Goal: Information Seeking & Learning: Learn about a topic

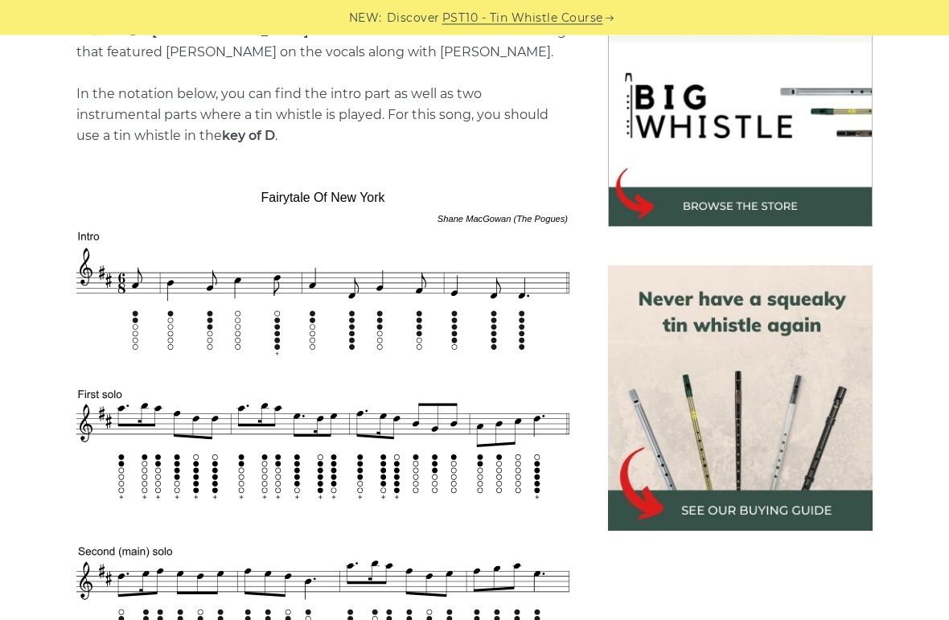
scroll to position [499, 0]
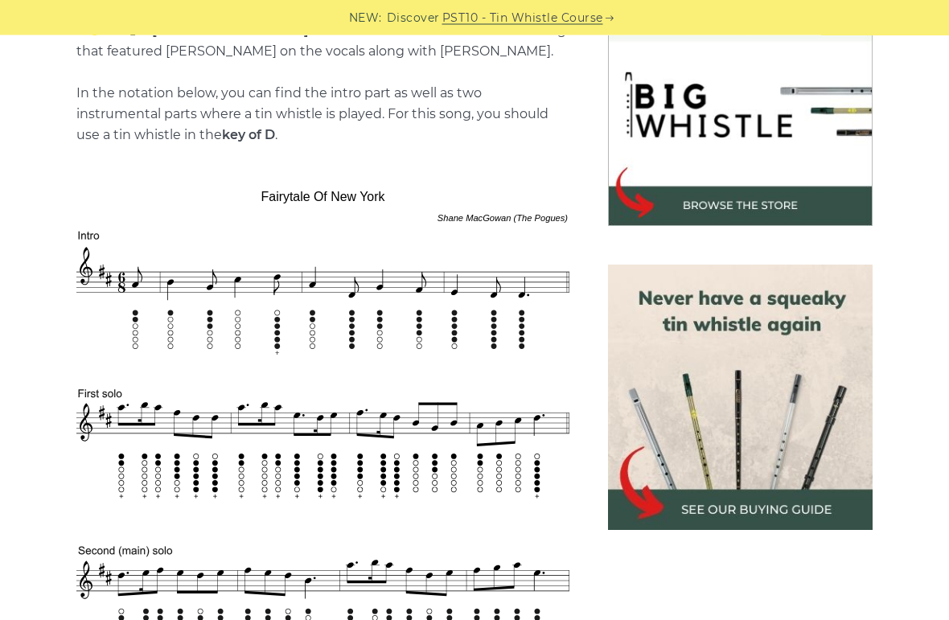
click at [720, 430] on img at bounding box center [740, 397] width 265 height 265
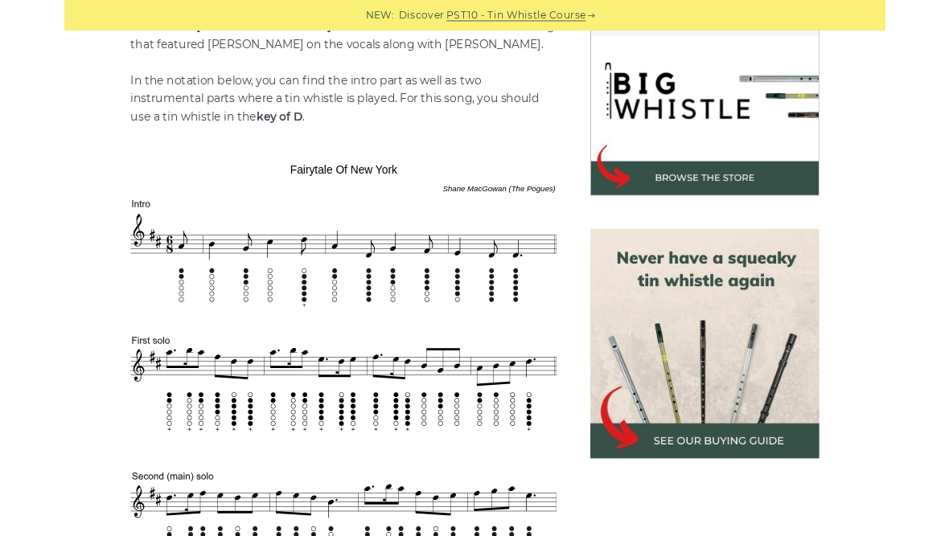
scroll to position [499, 0]
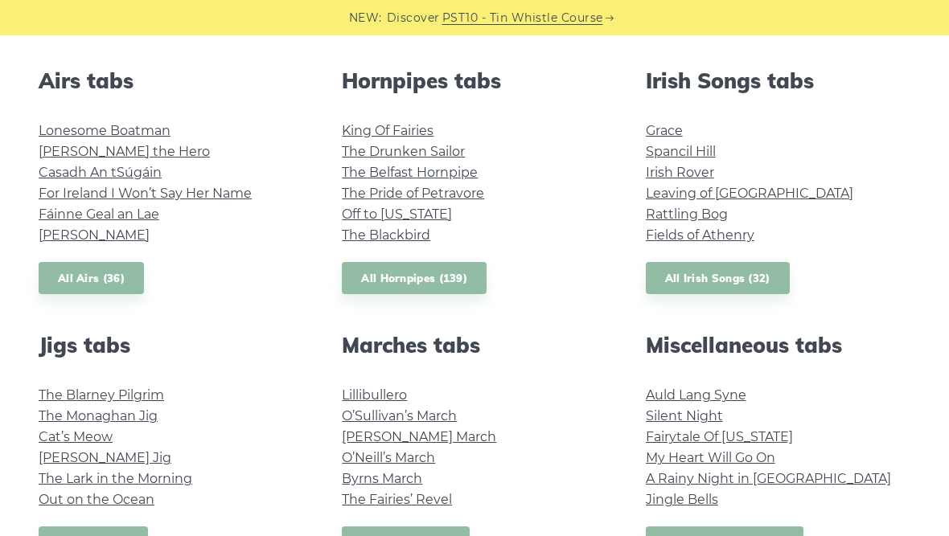
scroll to position [626, 0]
click at [735, 277] on link "All Irish Songs (32)" at bounding box center [718, 277] width 144 height 33
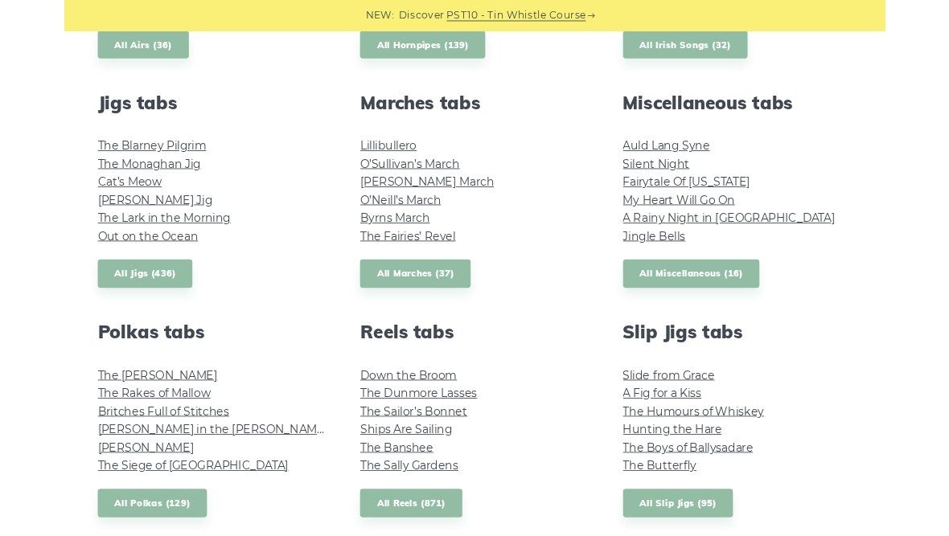
scroll to position [852, 0]
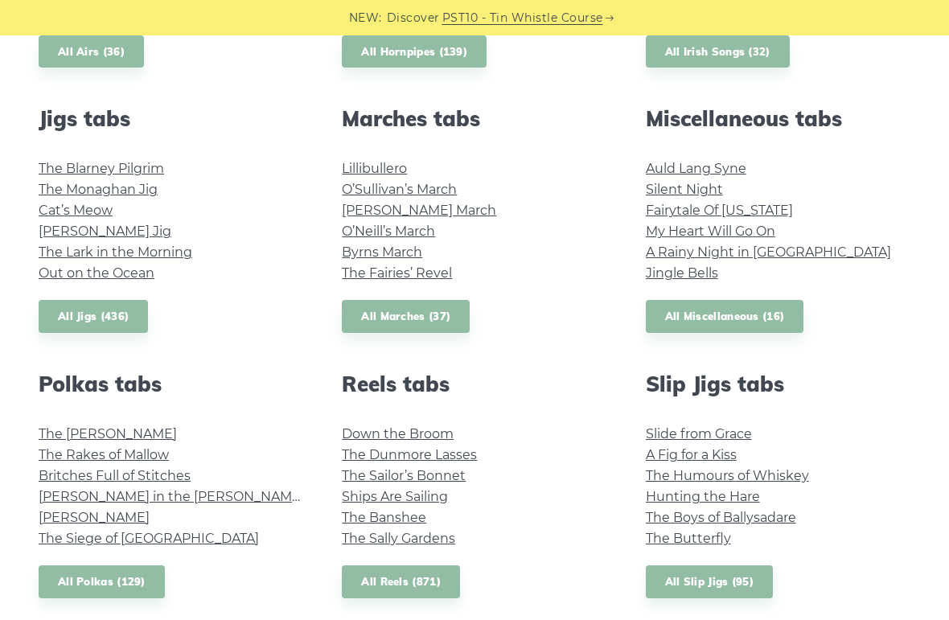
click at [768, 317] on link "All Miscellaneous (16)" at bounding box center [725, 316] width 158 height 33
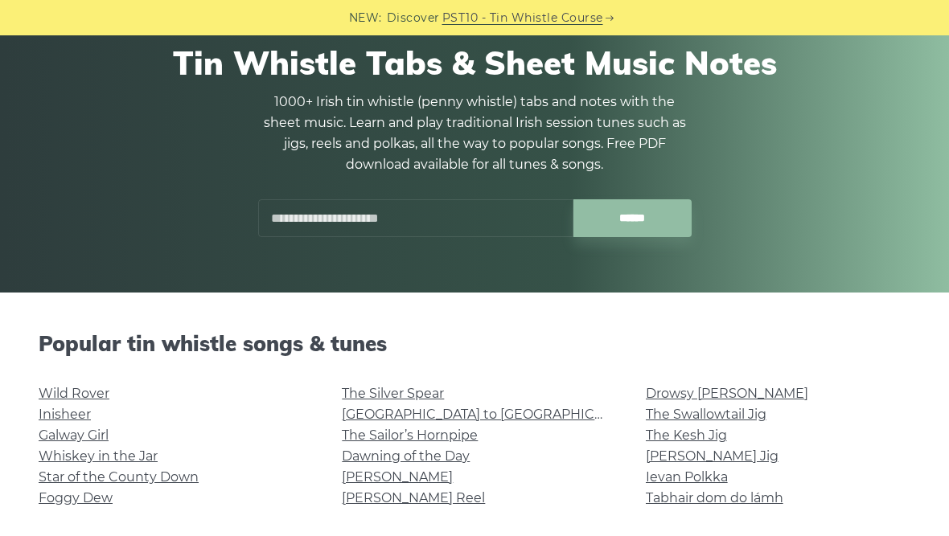
scroll to position [0, 0]
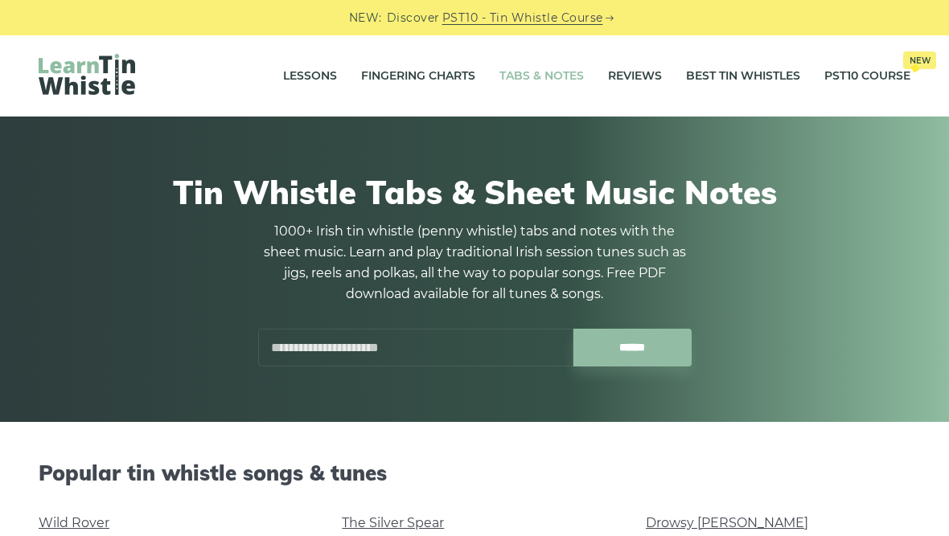
click at [319, 79] on link "Lessons" at bounding box center [310, 76] width 54 height 40
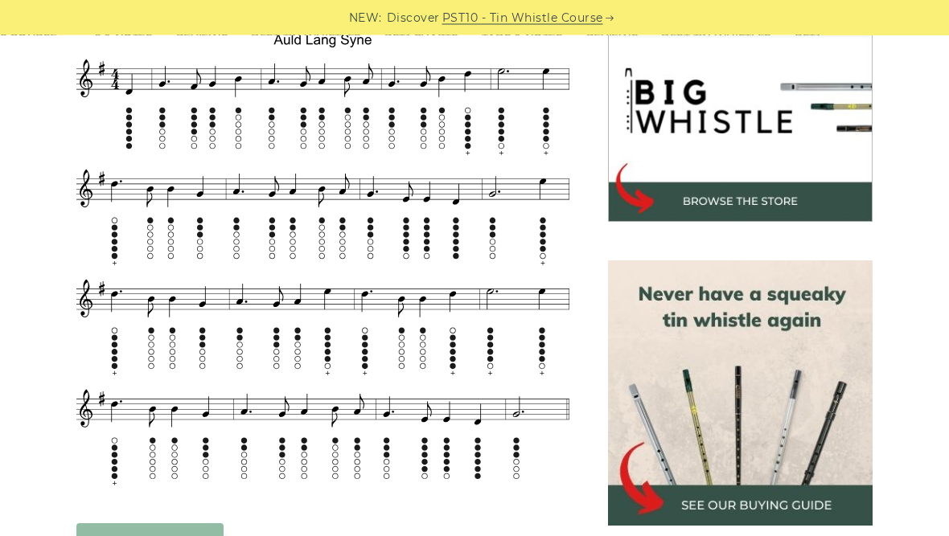
scroll to position [504, 0]
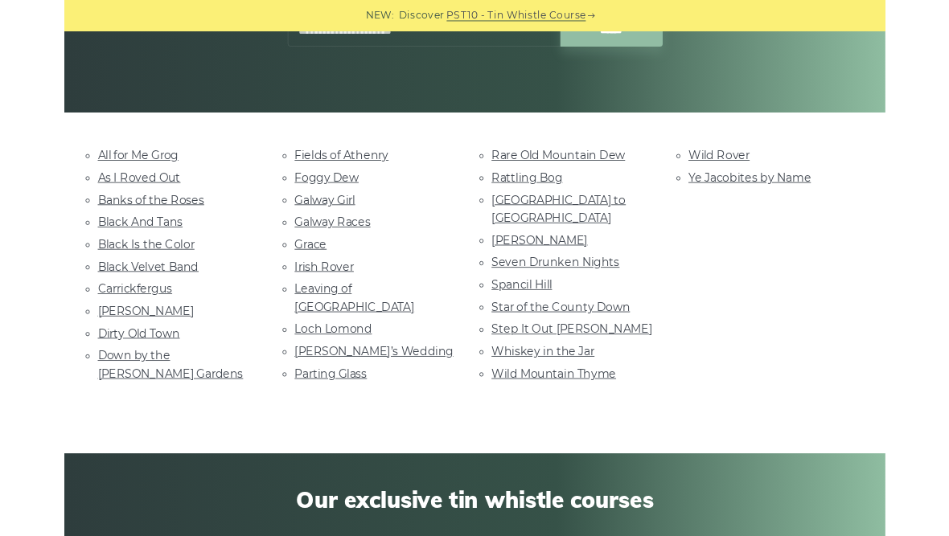
scroll to position [292, 0]
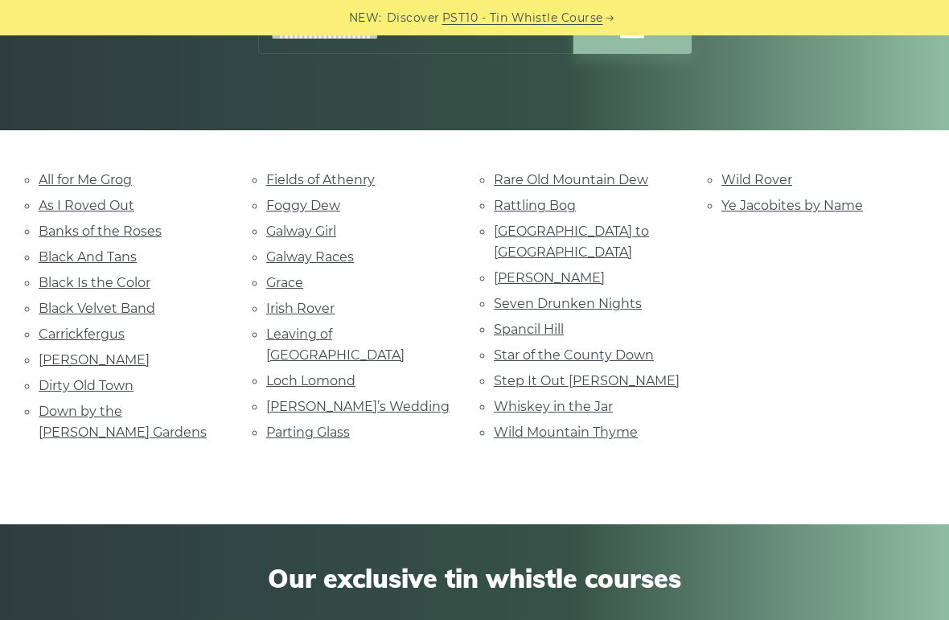
click at [338, 210] on link "Foggy Dew" at bounding box center [303, 205] width 74 height 15
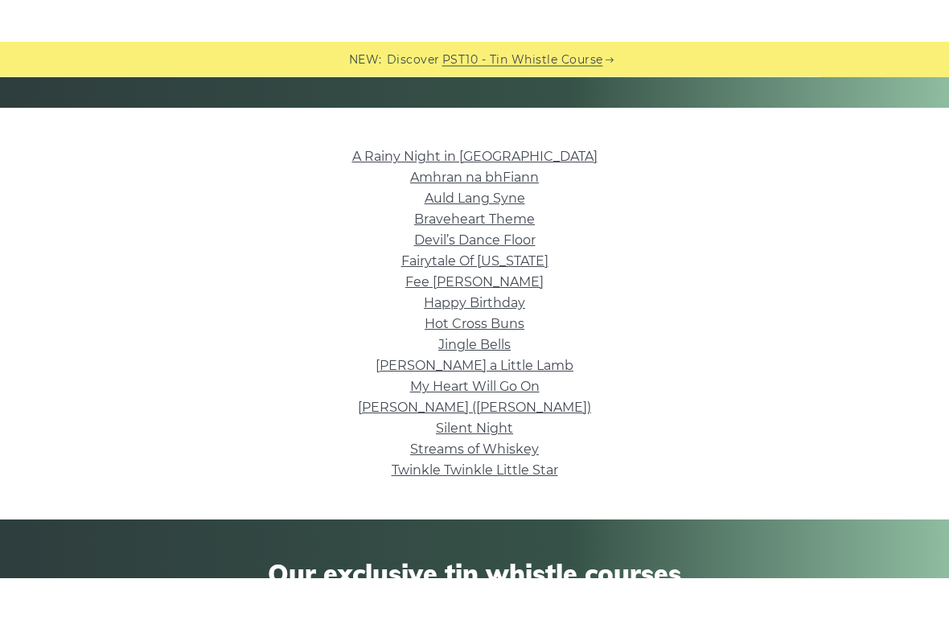
scroll to position [363, 0]
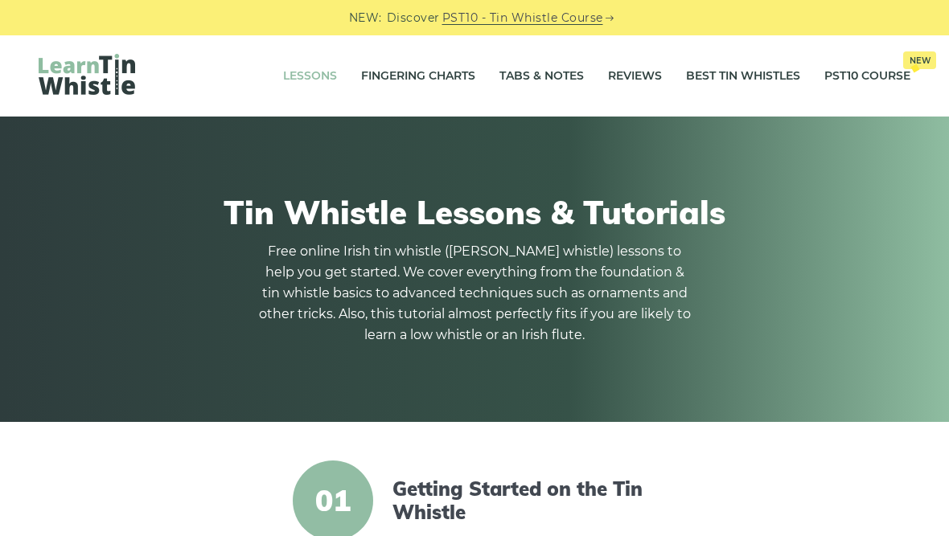
click at [438, 67] on link "Fingering Charts" at bounding box center [418, 76] width 114 height 40
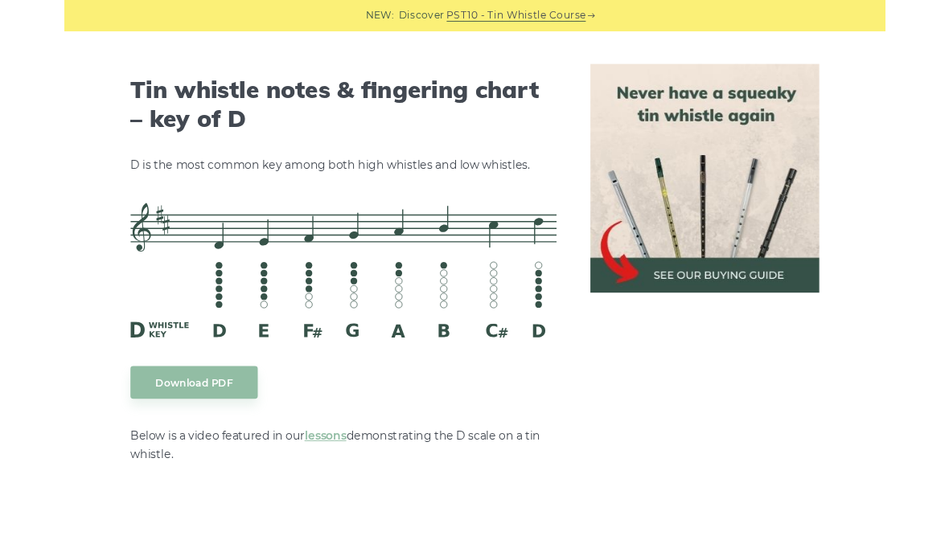
scroll to position [2528, 0]
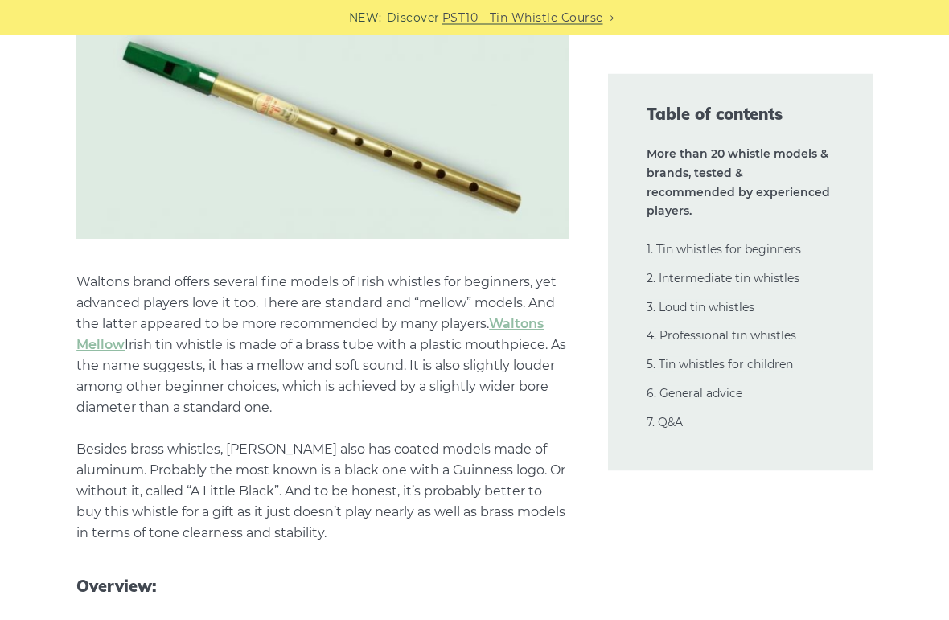
scroll to position [2824, 0]
